Goal: Task Accomplishment & Management: Manage account settings

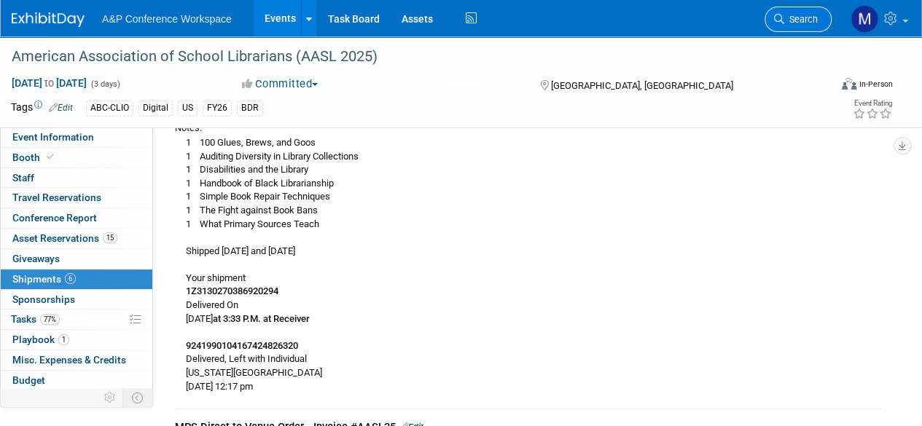
scroll to position [198, 0]
click at [820, 13] on link "Search" at bounding box center [798, 20] width 67 height 26
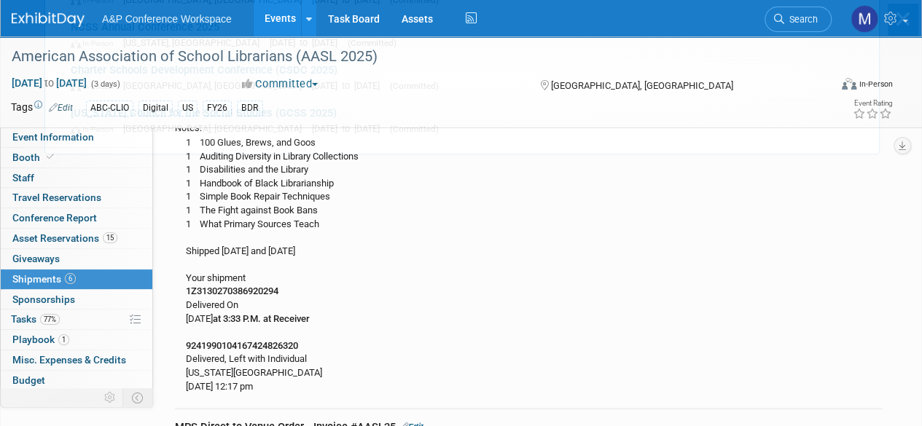
scroll to position [0, 0]
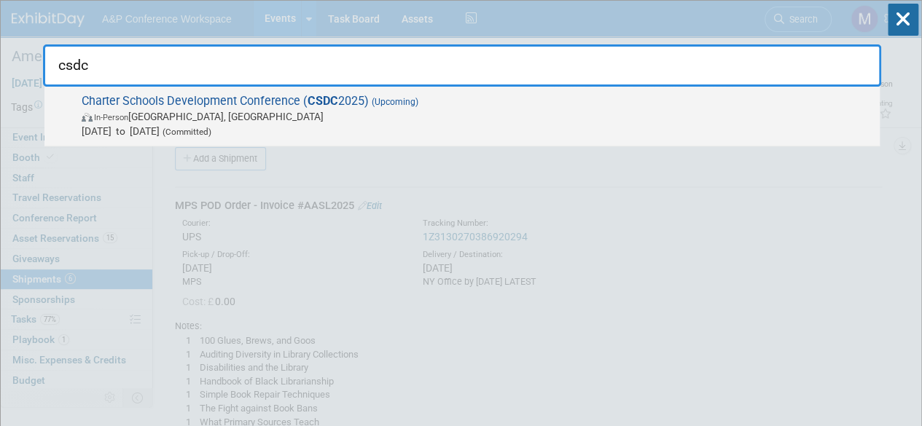
type input "csdc"
click at [206, 98] on span "Charter Schools Development Conference ( CSDC 2025) (Upcoming) In-Person [GEOGR…" at bounding box center [474, 116] width 795 height 44
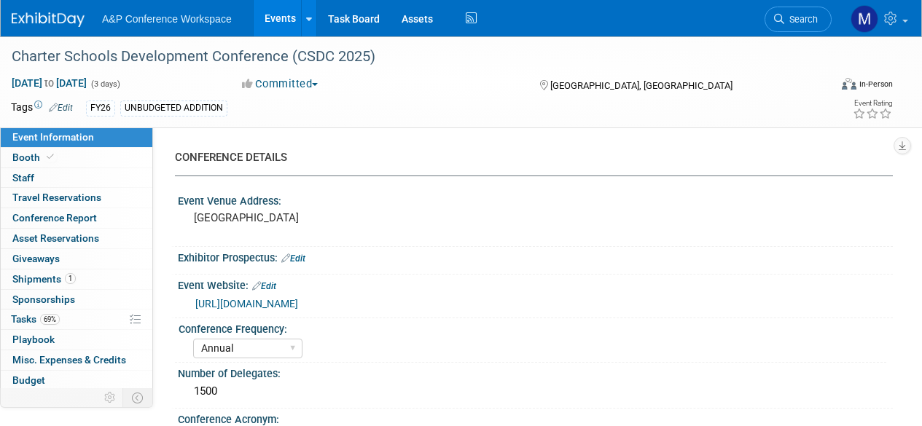
select select "Annual"
select select "Level 2"
select select "In-Person Booth"
select select "Schools"
select select "Bloomsbury Digital Resources"
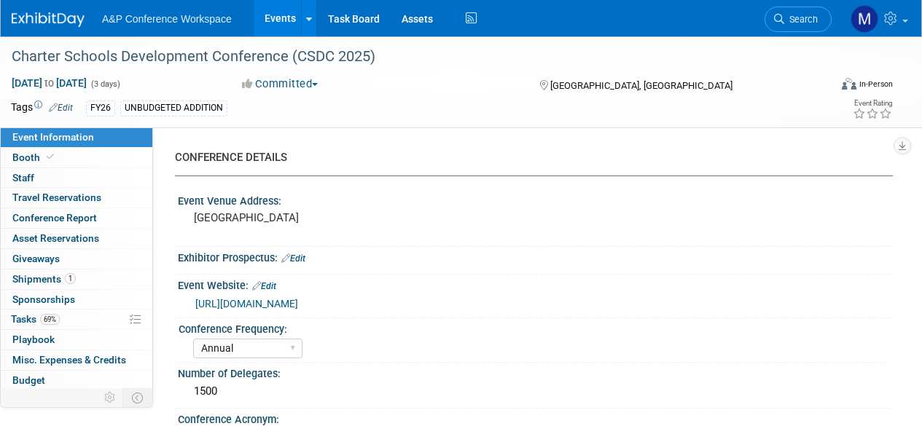
select select "[PERSON_NAME]"
select select "BDR Product Awareness and Trial Generation​"
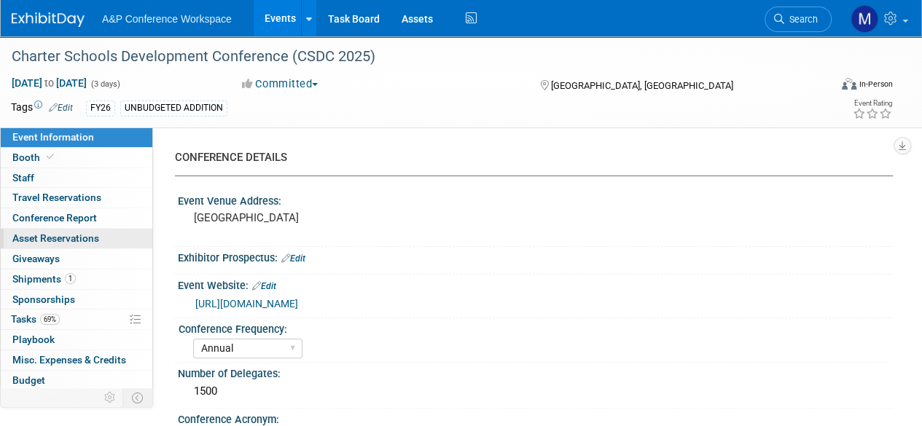
click at [61, 237] on span "Asset Reservations 0" at bounding box center [55, 239] width 87 height 12
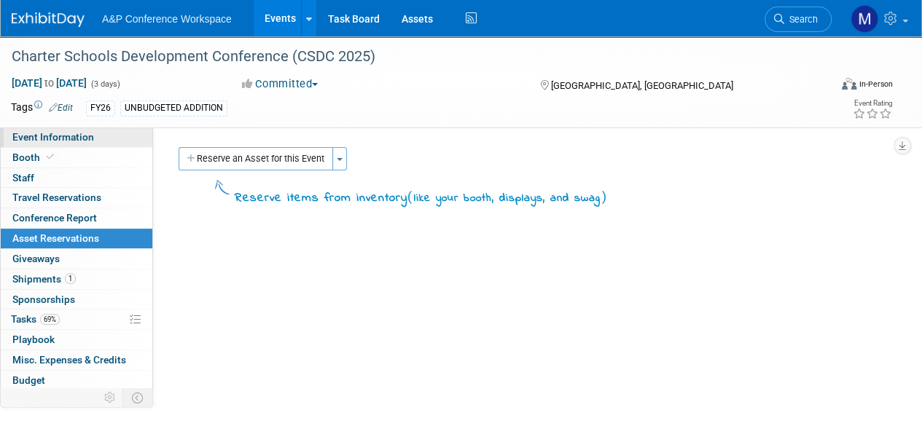
click at [60, 135] on span "Event Information" at bounding box center [53, 137] width 82 height 12
select select "Annual"
select select "Level 2"
select select "In-Person Booth"
select select "Schools"
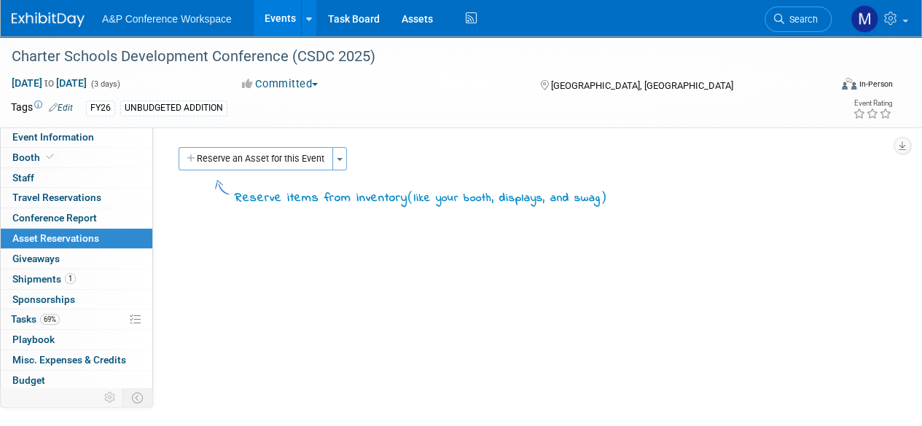
select select "Bloomsbury Digital Resources"
select select "[PERSON_NAME]"
select select "BDR Product Awareness and Trial Generation​"
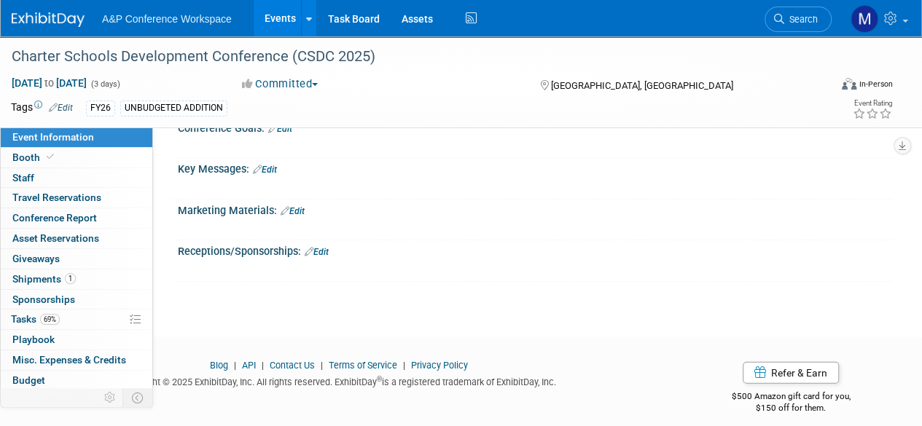
scroll to position [1611, 0]
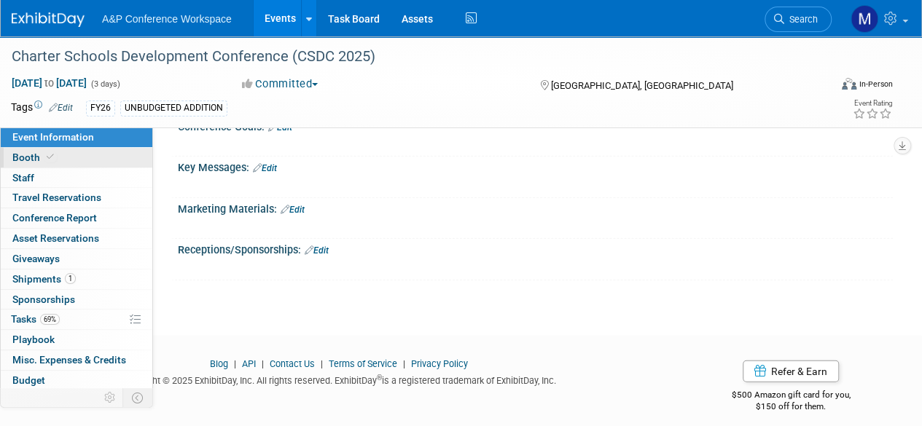
click at [92, 161] on link "Booth" at bounding box center [77, 158] width 152 height 20
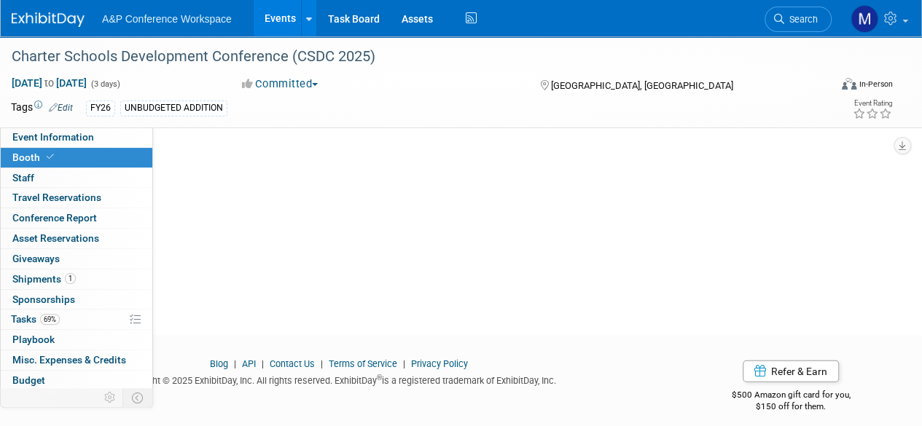
scroll to position [0, 0]
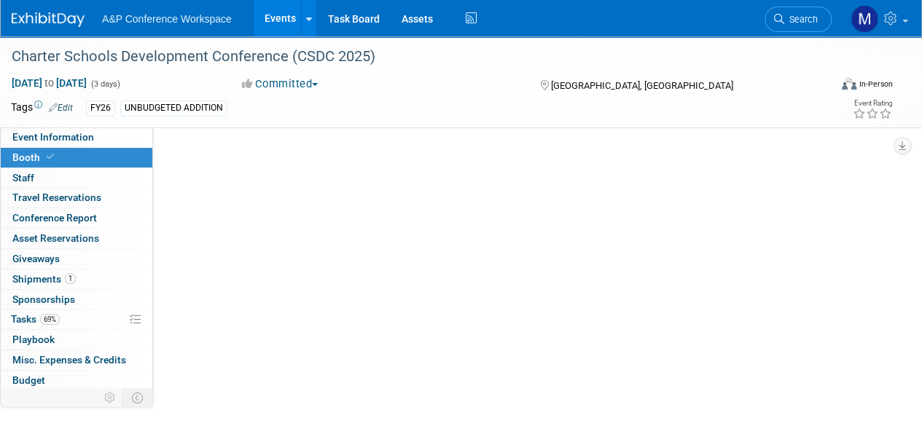
select select "CLDC - Digital/BDR"
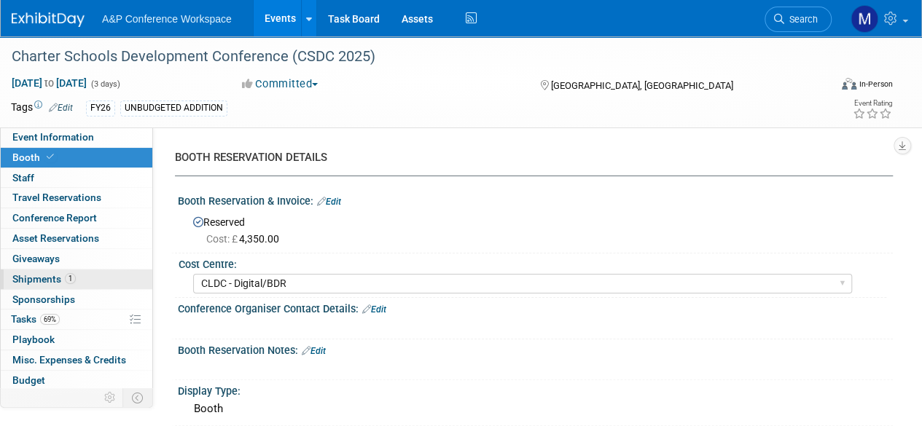
click at [43, 282] on span "Shipments 1" at bounding box center [43, 279] width 63 height 12
